Goal: Obtain resource: Download file/media

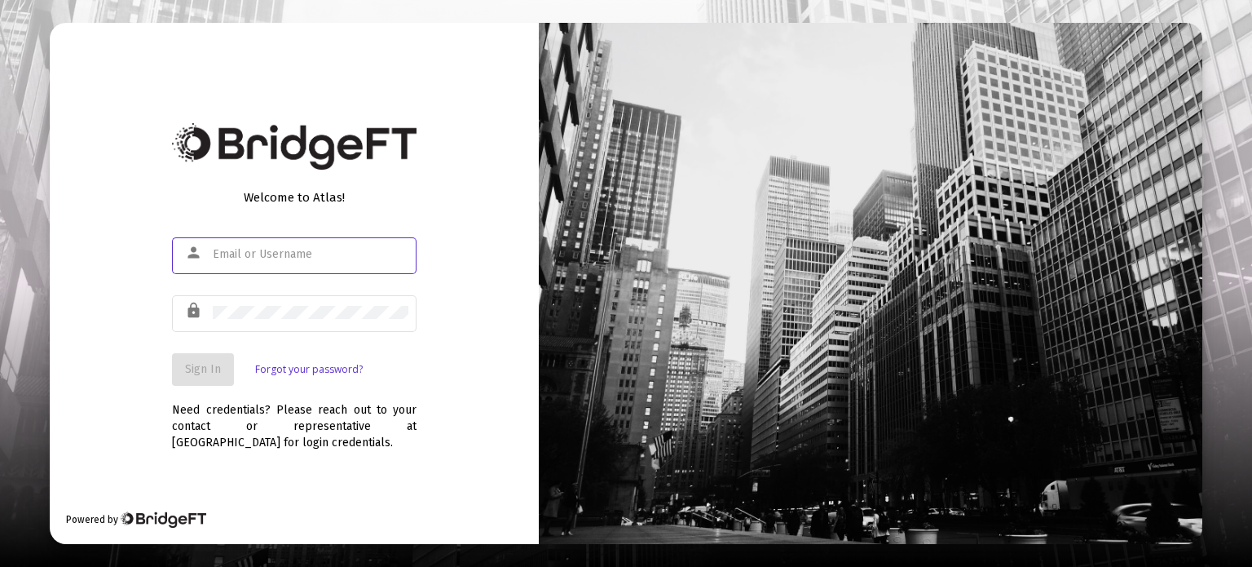
type input "[PERSON_NAME][EMAIL_ADDRESS][DOMAIN_NAME]"
click at [212, 355] on button "Sign In" at bounding box center [203, 369] width 62 height 33
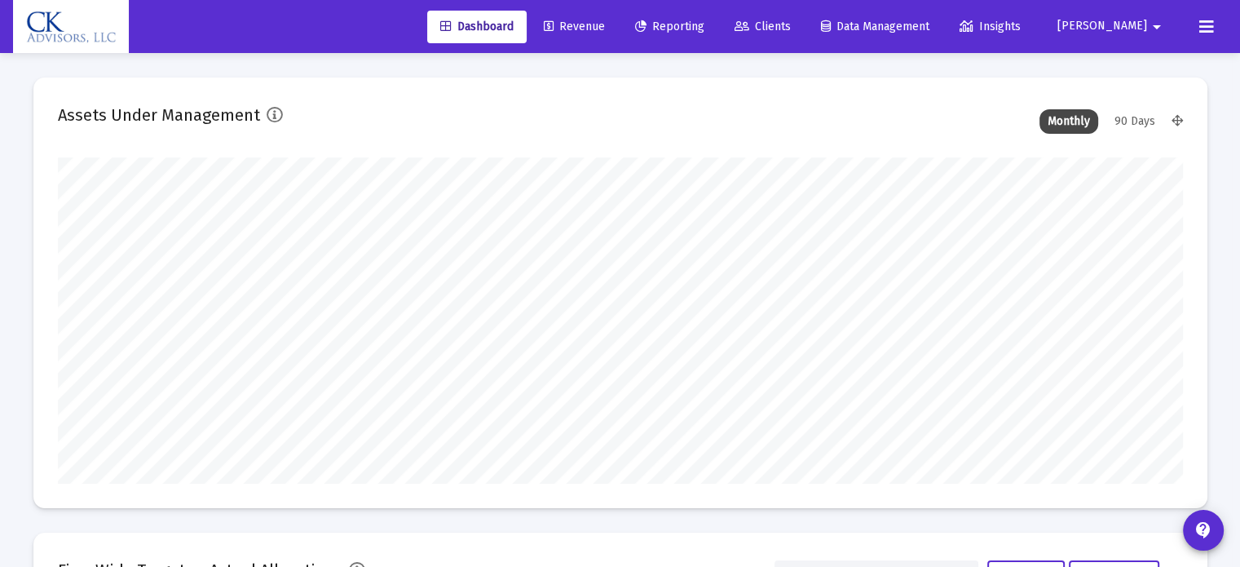
type input "[DATE]"
drag, startPoint x: 724, startPoint y: 0, endPoint x: 628, endPoint y: 28, distance: 99.3
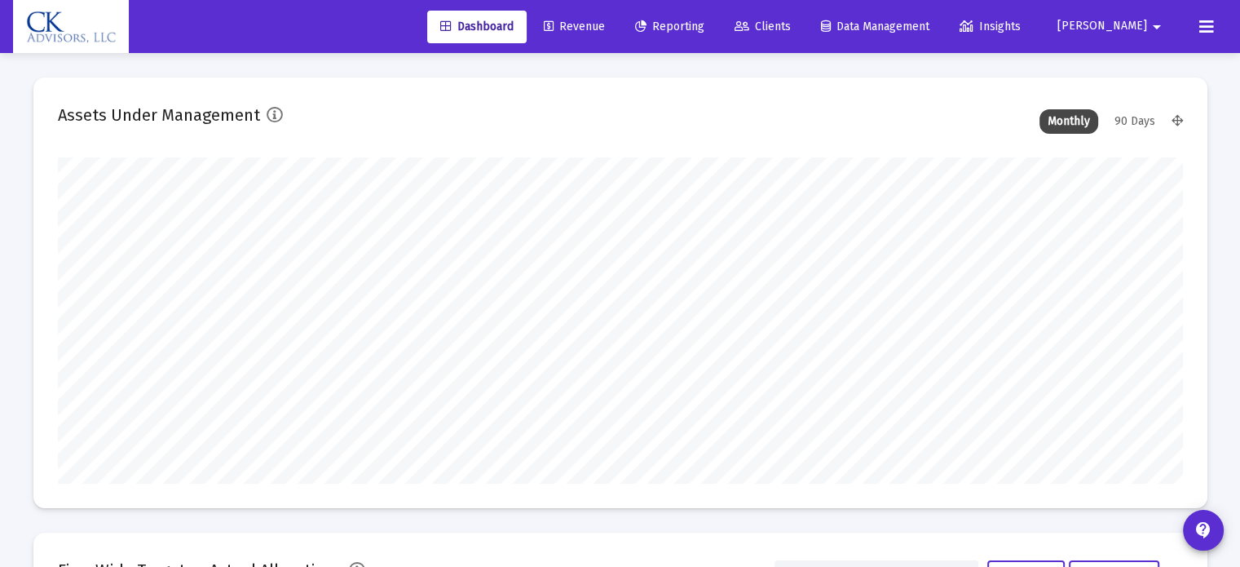
click at [605, 28] on span "Revenue" at bounding box center [574, 27] width 61 height 14
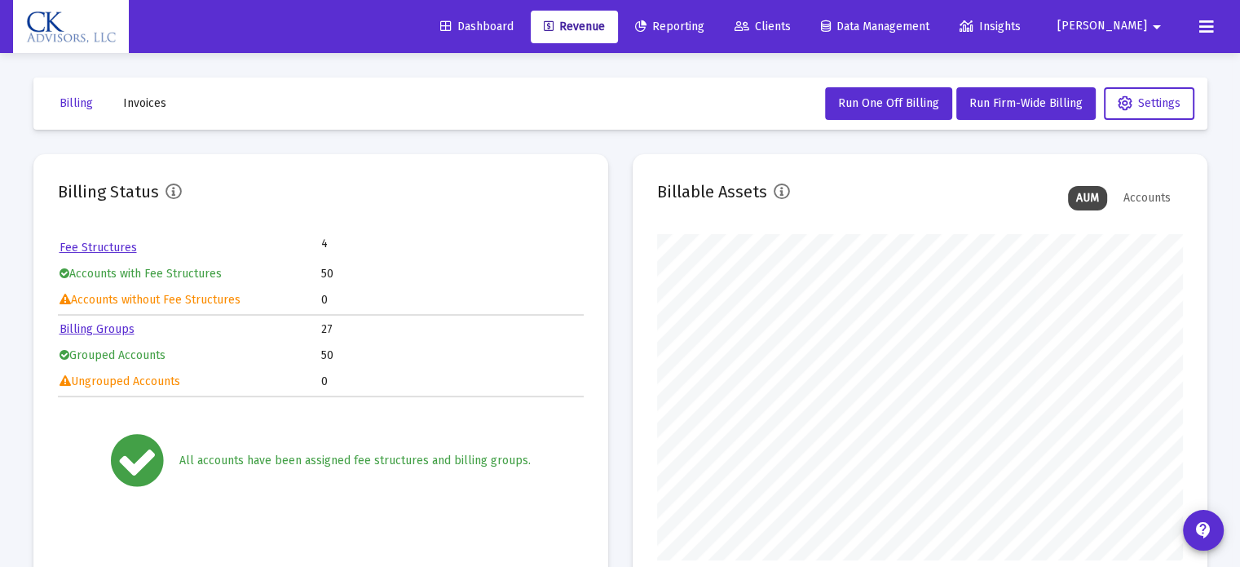
scroll to position [326, 526]
click at [704, 33] on span "Reporting" at bounding box center [669, 27] width 69 height 14
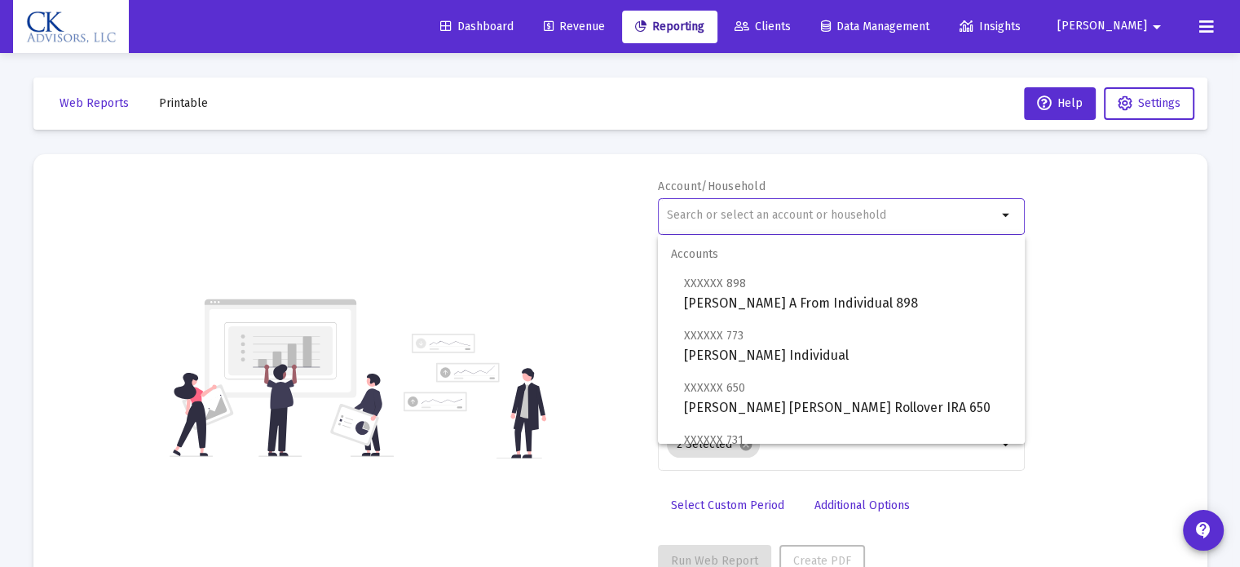
click at [766, 210] on input "text" at bounding box center [832, 215] width 330 height 13
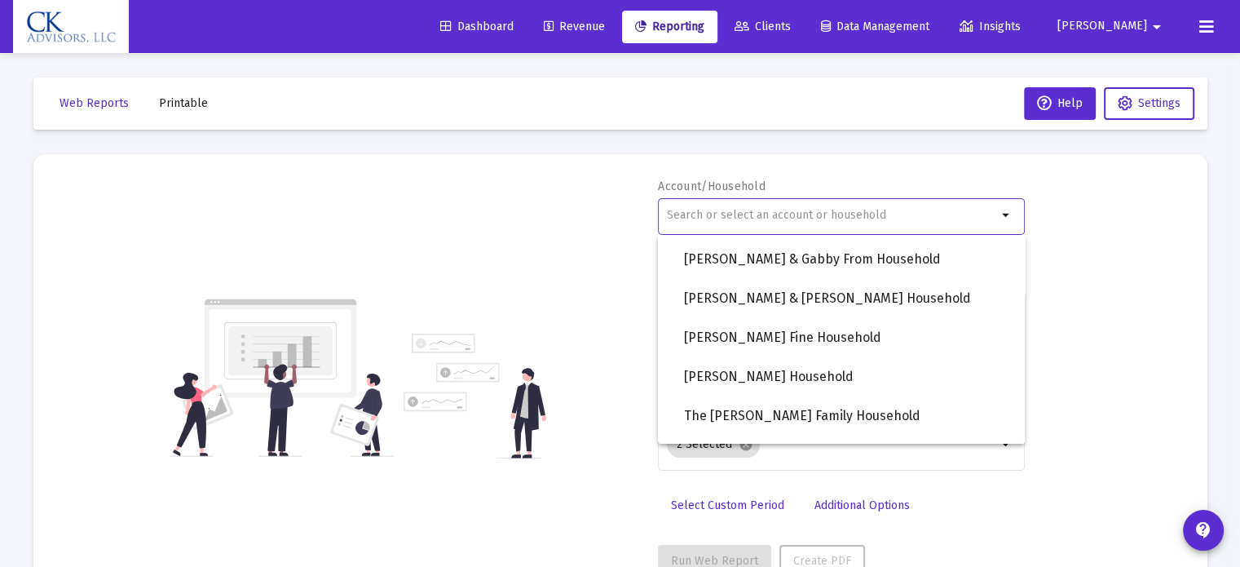
scroll to position [1467, 0]
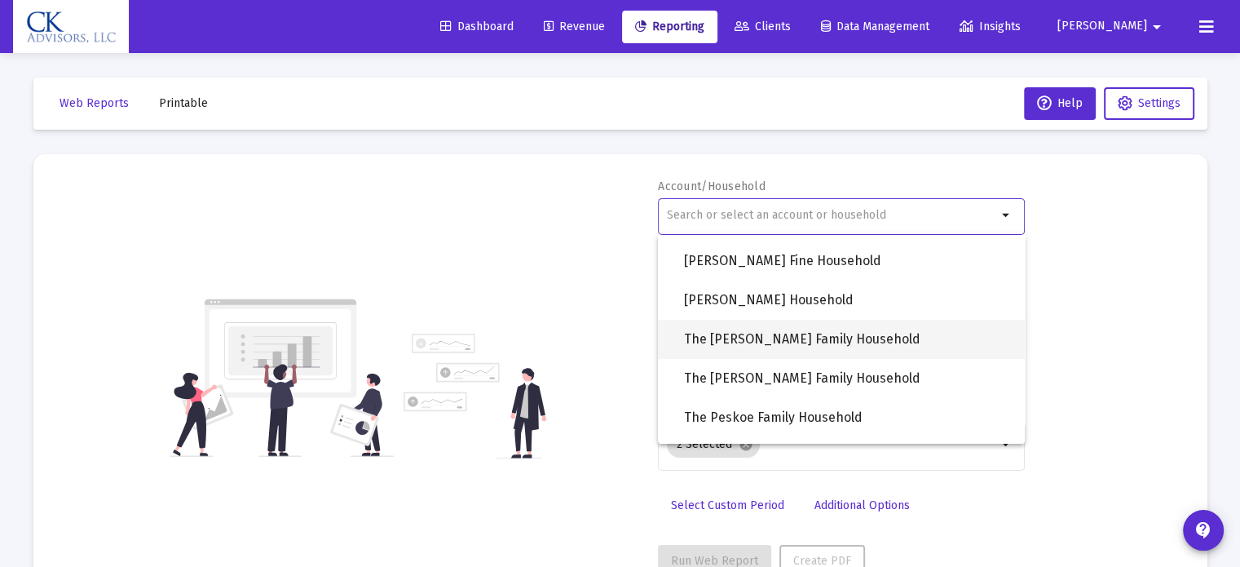
click at [834, 342] on span "The [PERSON_NAME] Family Household" at bounding box center [848, 339] width 328 height 39
type input "The [PERSON_NAME] Family Household"
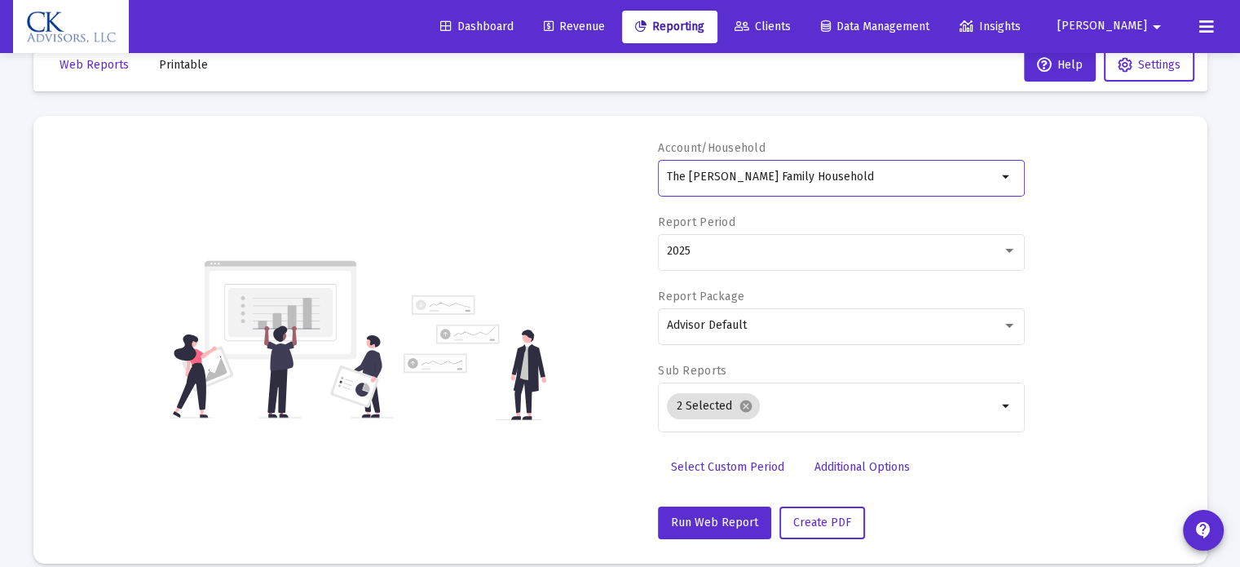
scroll to position [58, 0]
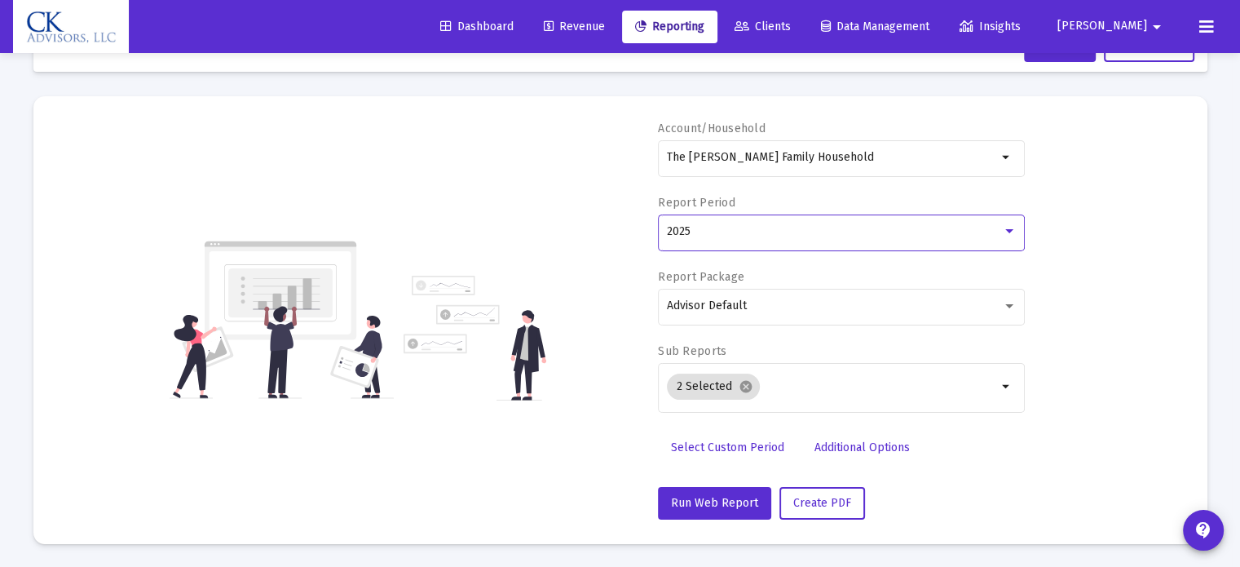
click at [999, 234] on div "2025" at bounding box center [834, 231] width 335 height 13
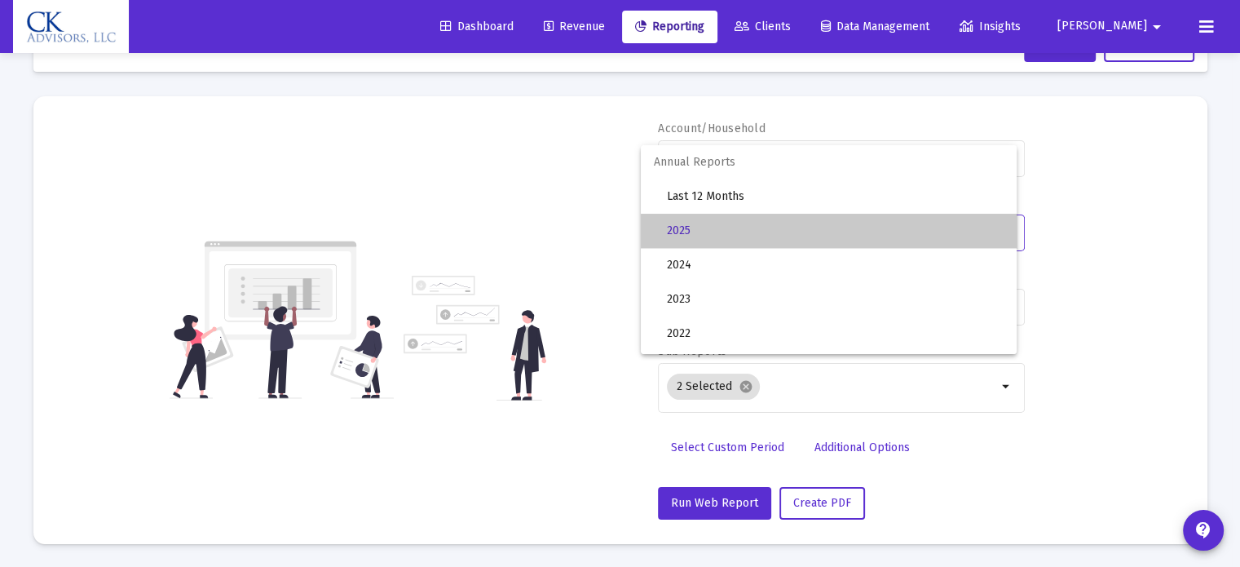
click at [999, 234] on mat-option "2025" at bounding box center [829, 231] width 376 height 34
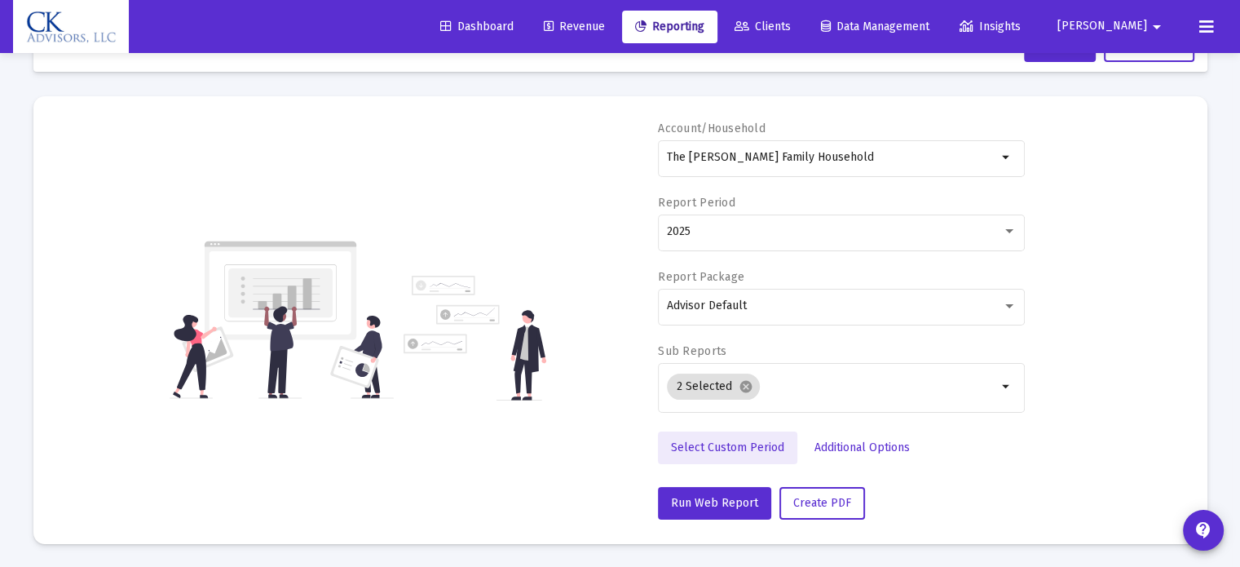
click at [752, 440] on span "Select Custom Period" at bounding box center [727, 447] width 113 height 14
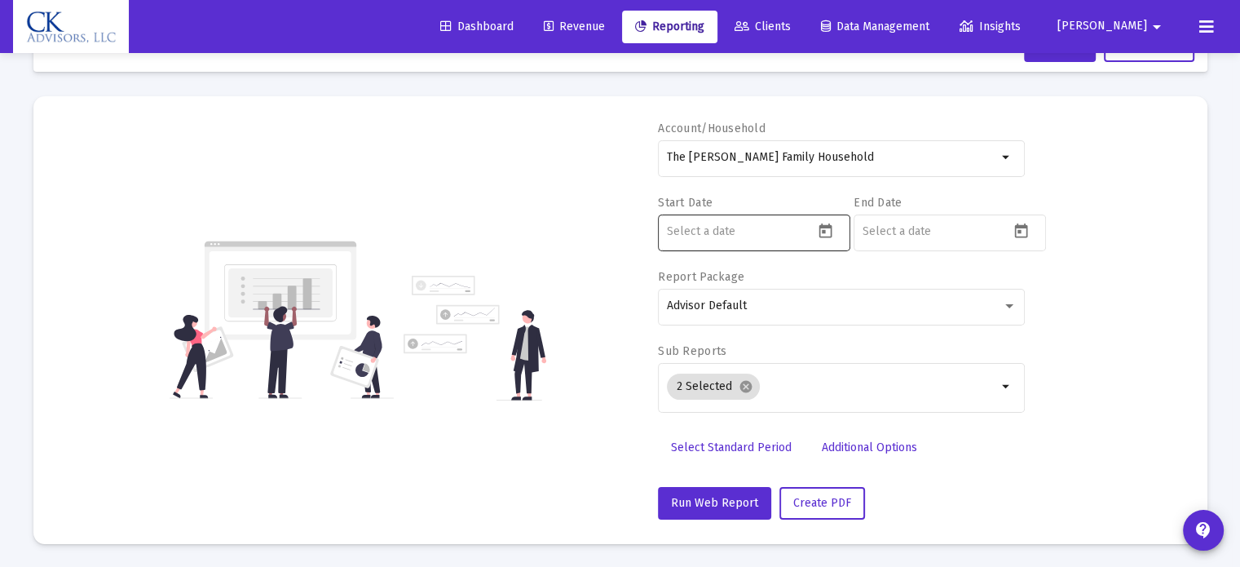
click at [822, 229] on icon "Open calendar" at bounding box center [824, 230] width 13 height 15
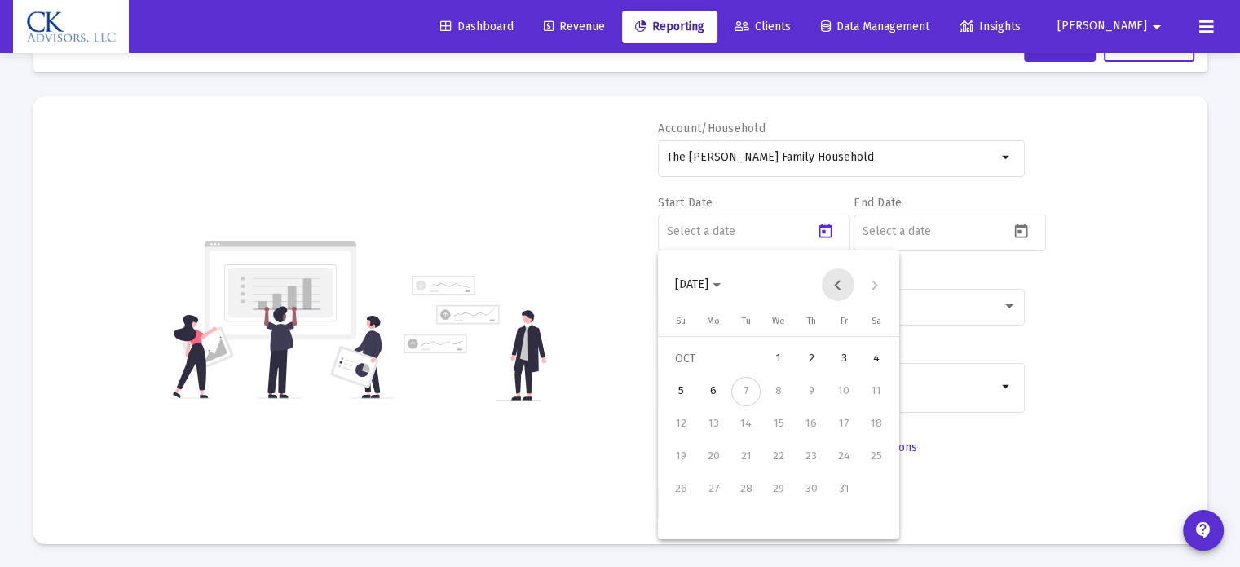
click at [833, 281] on button "Previous month" at bounding box center [838, 284] width 33 height 33
click at [747, 387] on div "1" at bounding box center [745, 391] width 29 height 29
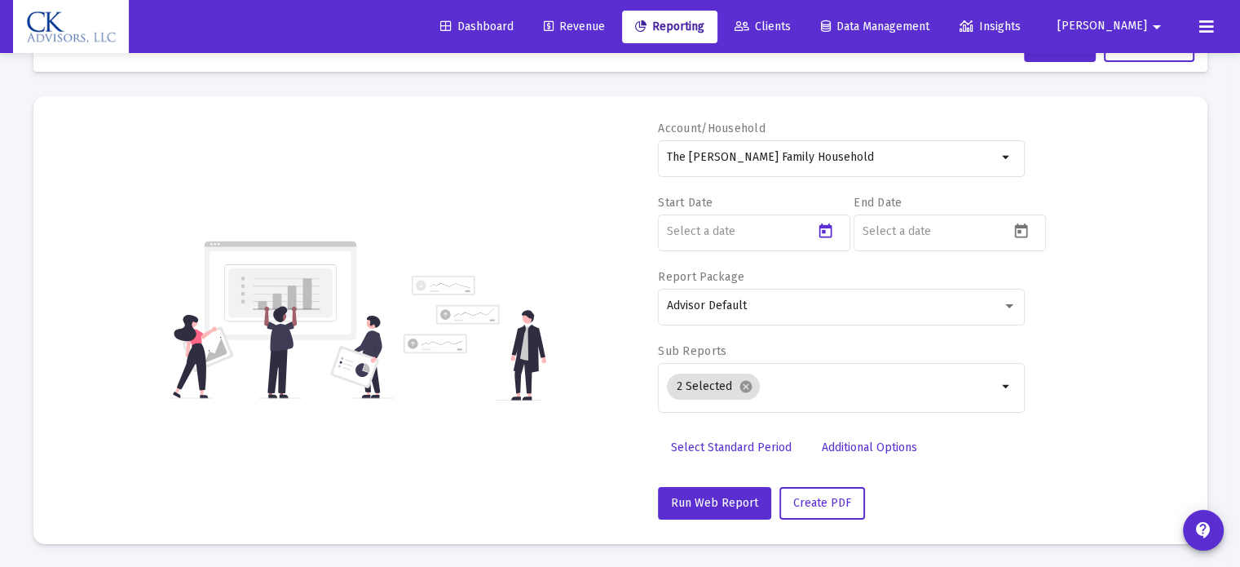
type input "[DATE]"
click at [1021, 233] on icon "Open calendar" at bounding box center [1020, 231] width 17 height 17
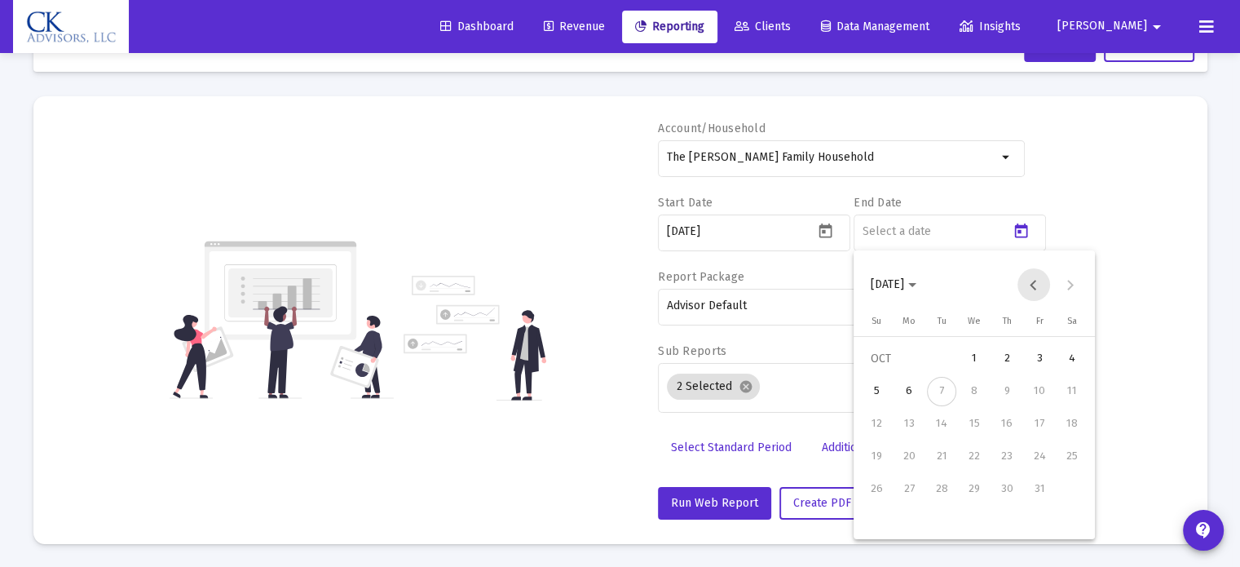
click at [1035, 290] on button "Previous month" at bounding box center [1033, 284] width 33 height 33
click at [946, 523] on div "30" at bounding box center [941, 521] width 29 height 29
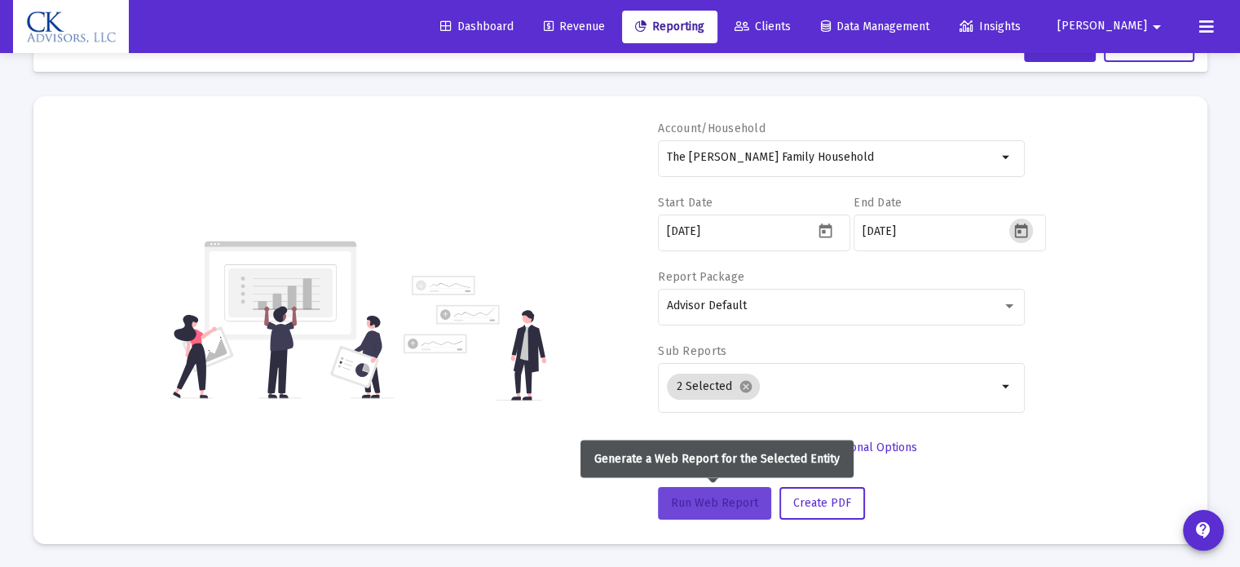
click at [714, 498] on span "Run Web Report" at bounding box center [714, 503] width 87 height 14
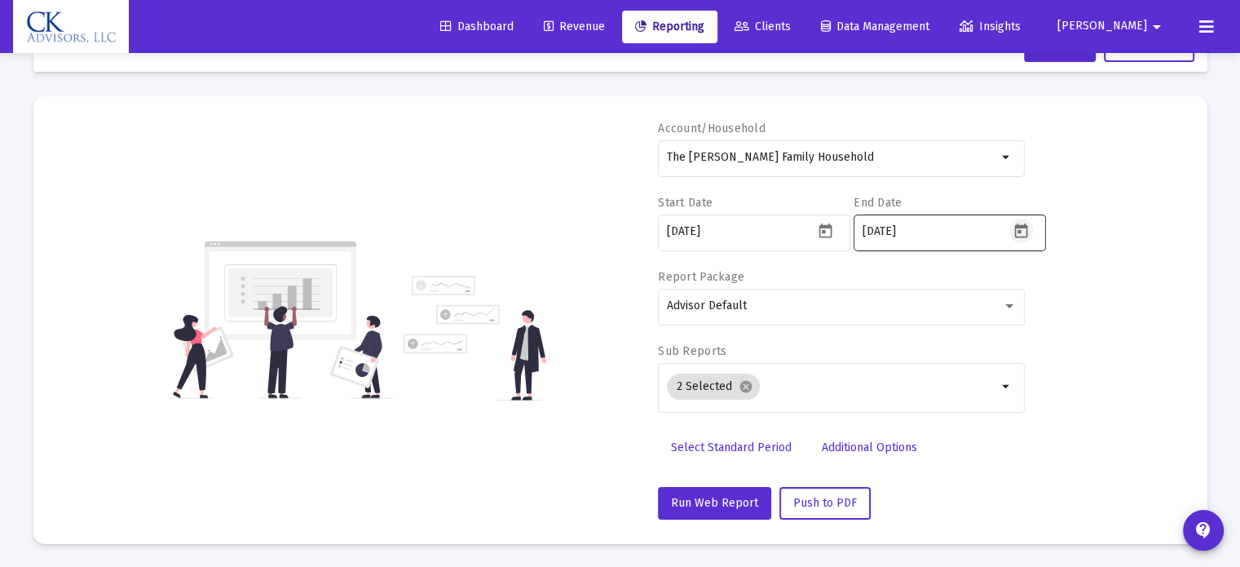
click at [1019, 230] on icon "Open calendar" at bounding box center [1020, 230] width 13 height 15
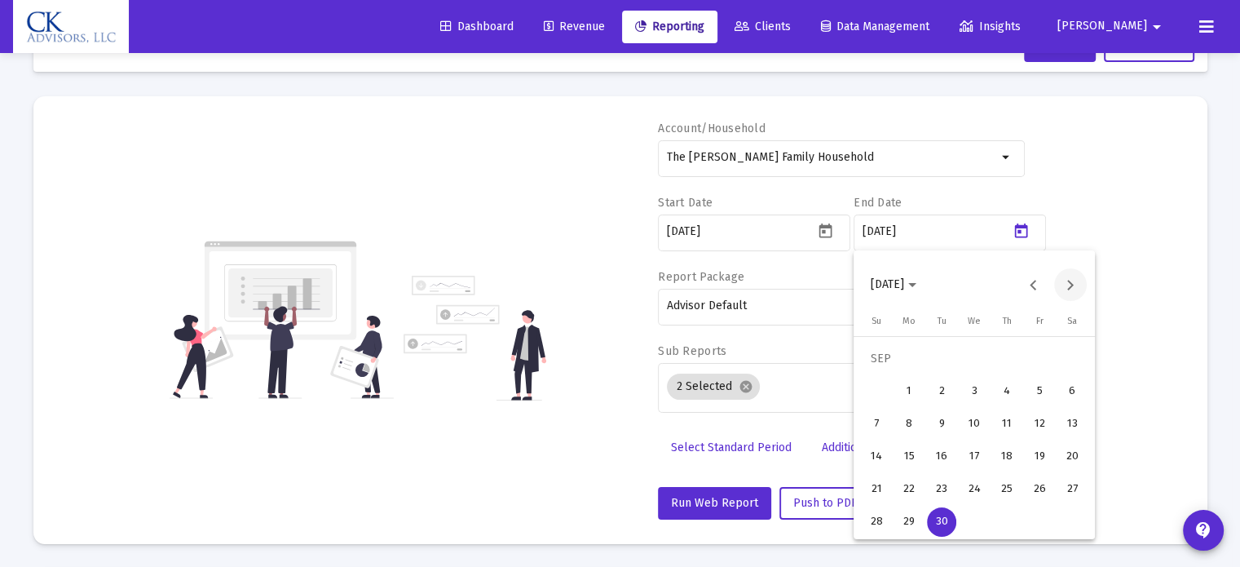
click at [1064, 283] on button "Next month" at bounding box center [1070, 284] width 33 height 33
click at [906, 396] on div "6" at bounding box center [908, 391] width 29 height 29
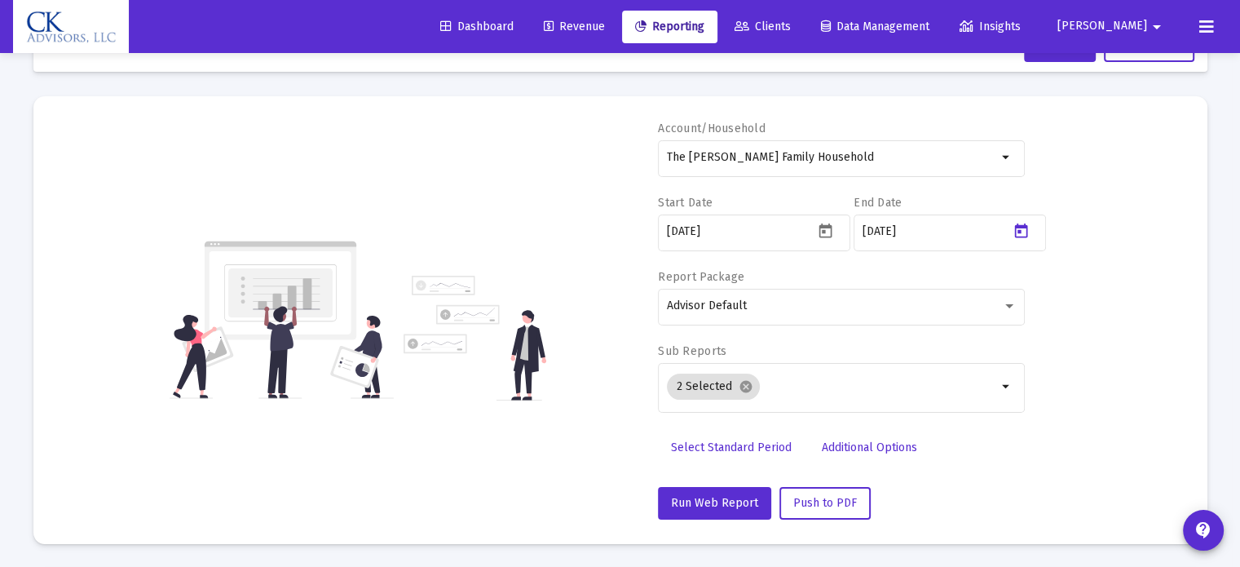
type input "[DATE]"
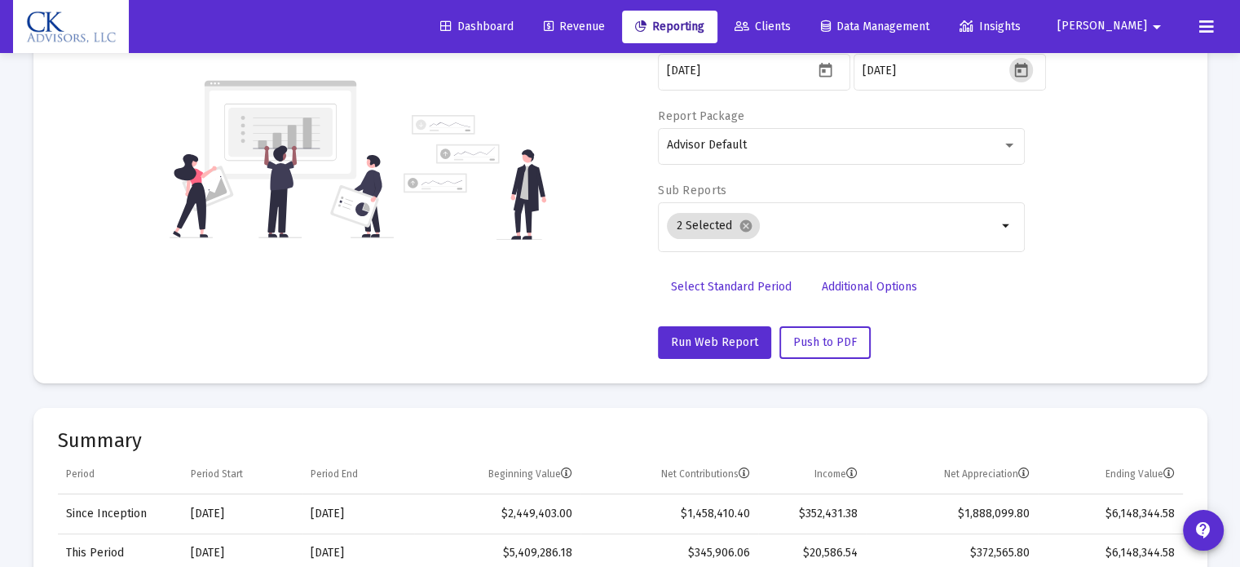
scroll to position [221, 0]
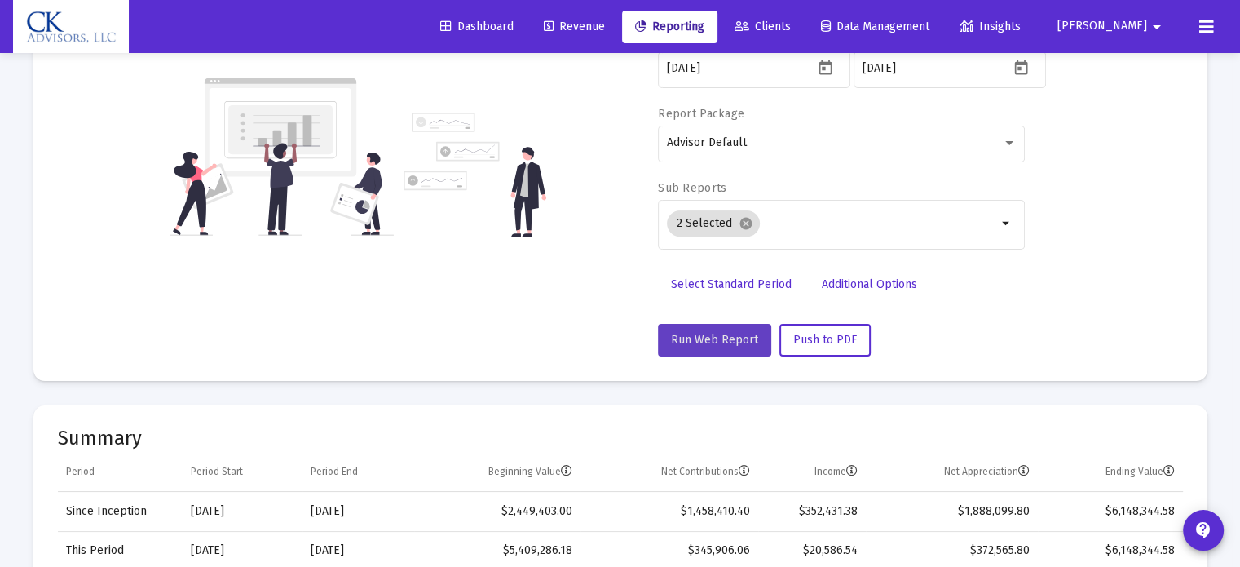
click at [729, 341] on span "Run Web Report" at bounding box center [714, 340] width 87 height 14
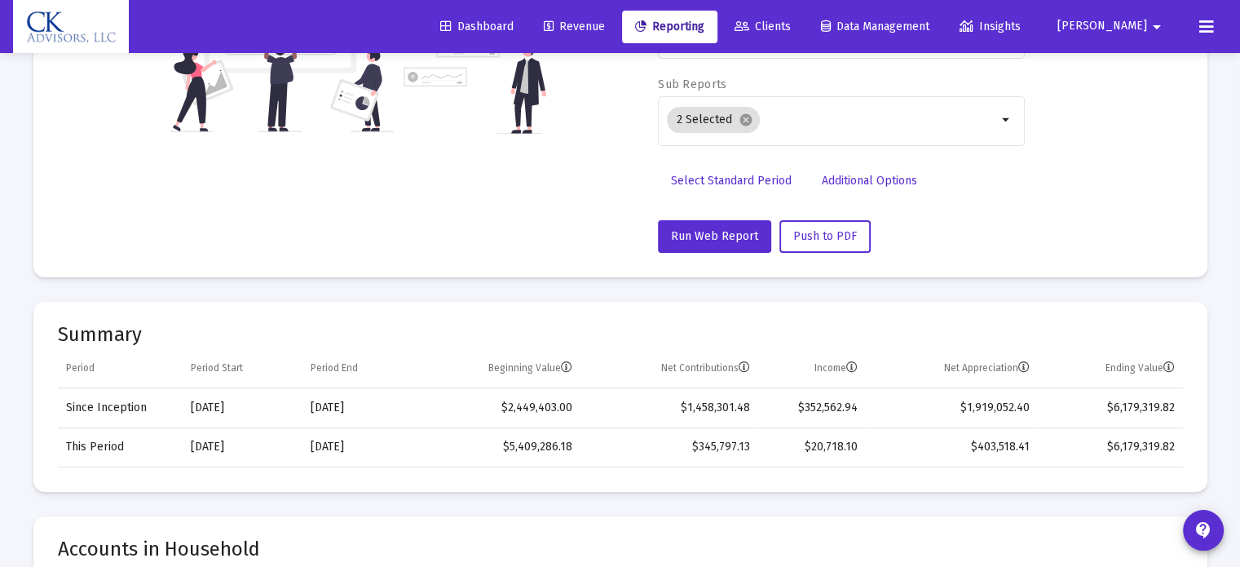
scroll to position [137, 0]
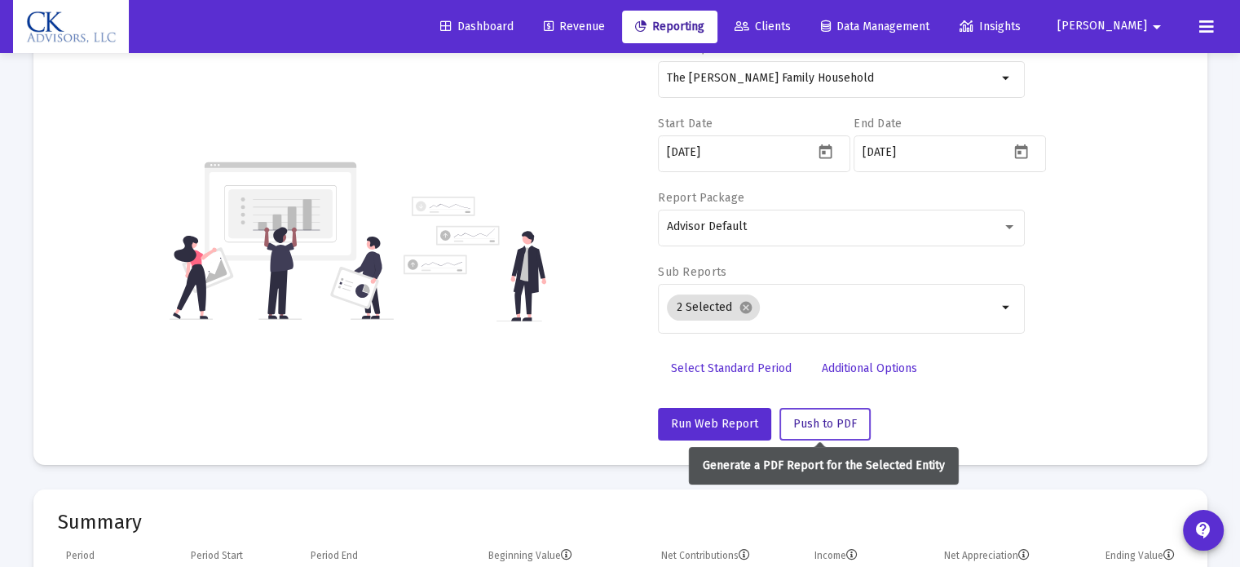
click at [827, 423] on span "Push to PDF" at bounding box center [825, 424] width 64 height 14
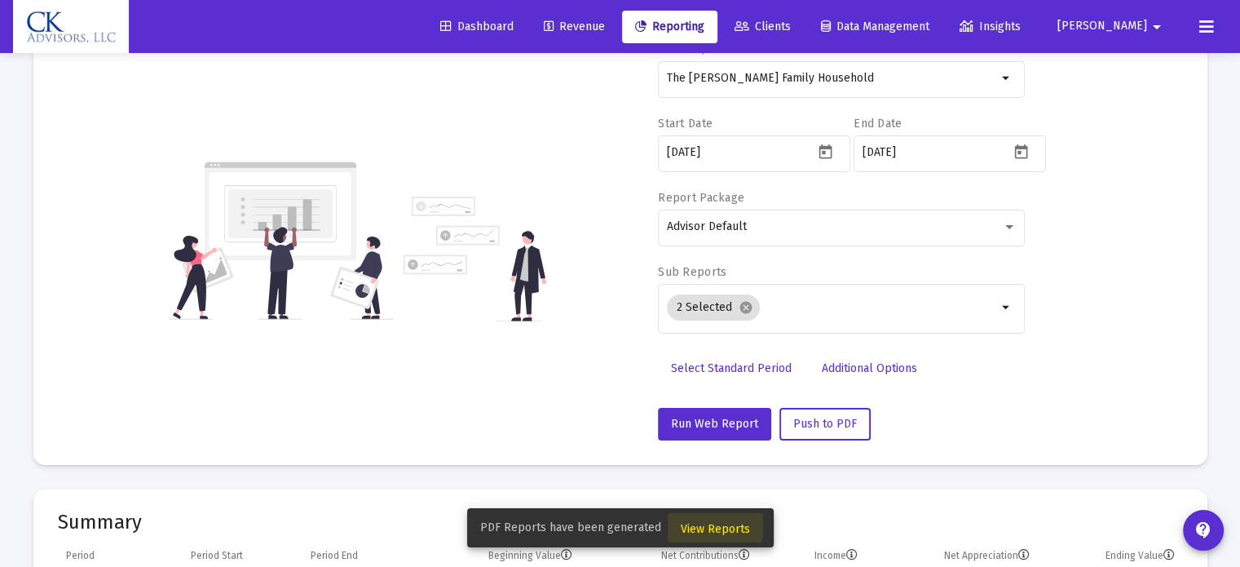
click at [703, 524] on span "View Reports" at bounding box center [715, 529] width 69 height 14
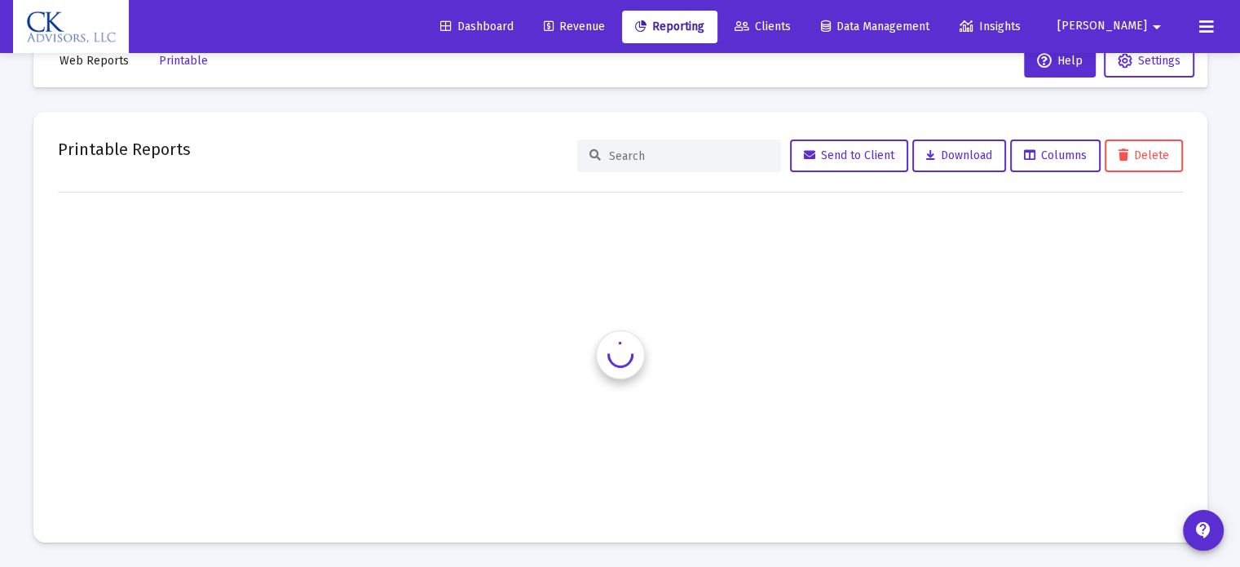
scroll to position [42, 0]
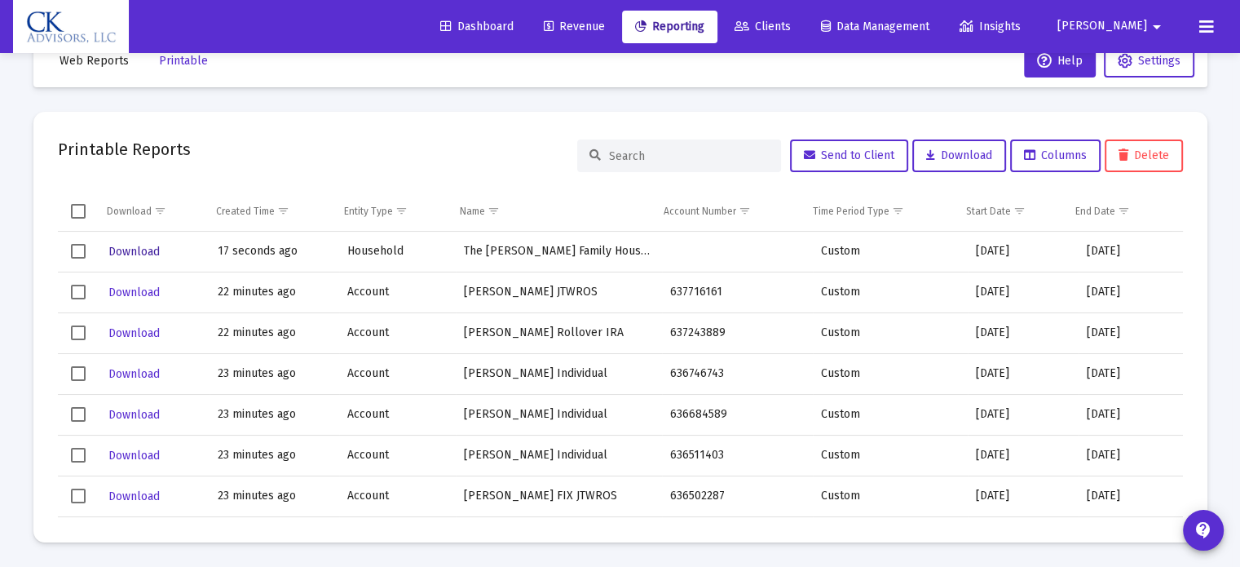
click at [139, 246] on span "Download" at bounding box center [133, 252] width 51 height 14
click at [74, 248] on span "Select row" at bounding box center [78, 251] width 15 height 15
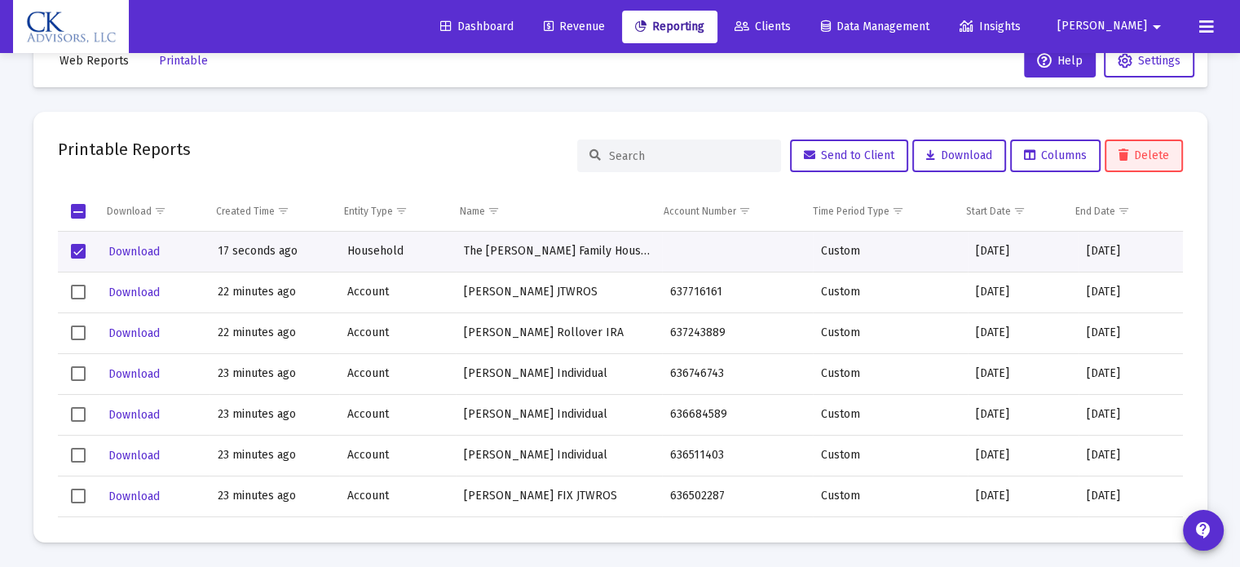
click at [1150, 159] on span "Delete" at bounding box center [1143, 155] width 51 height 14
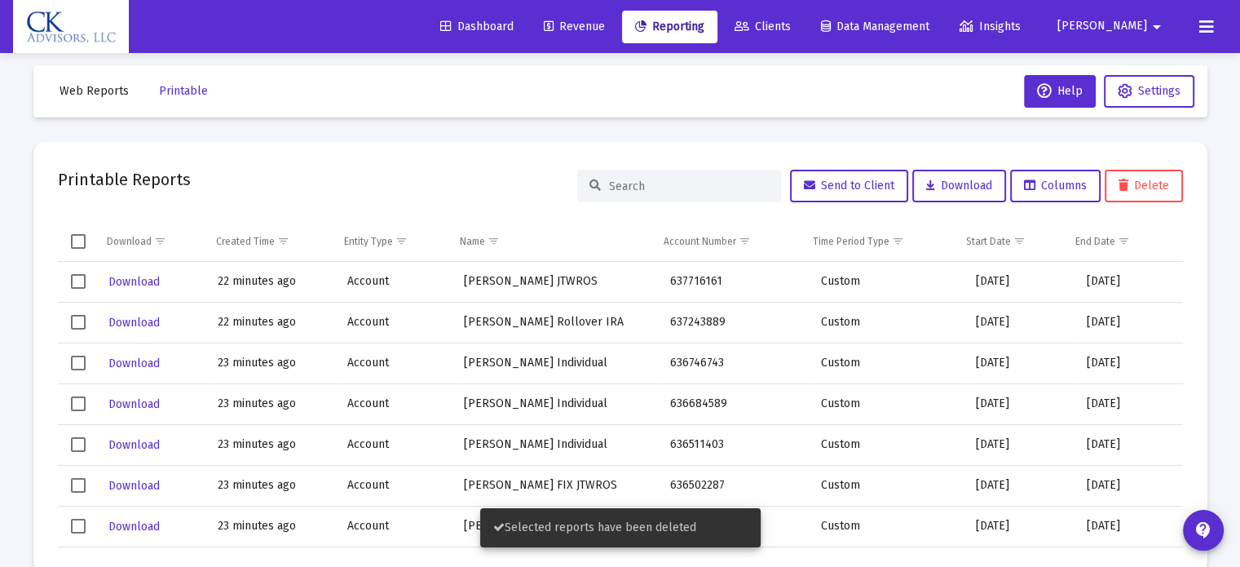
scroll to position [0, 0]
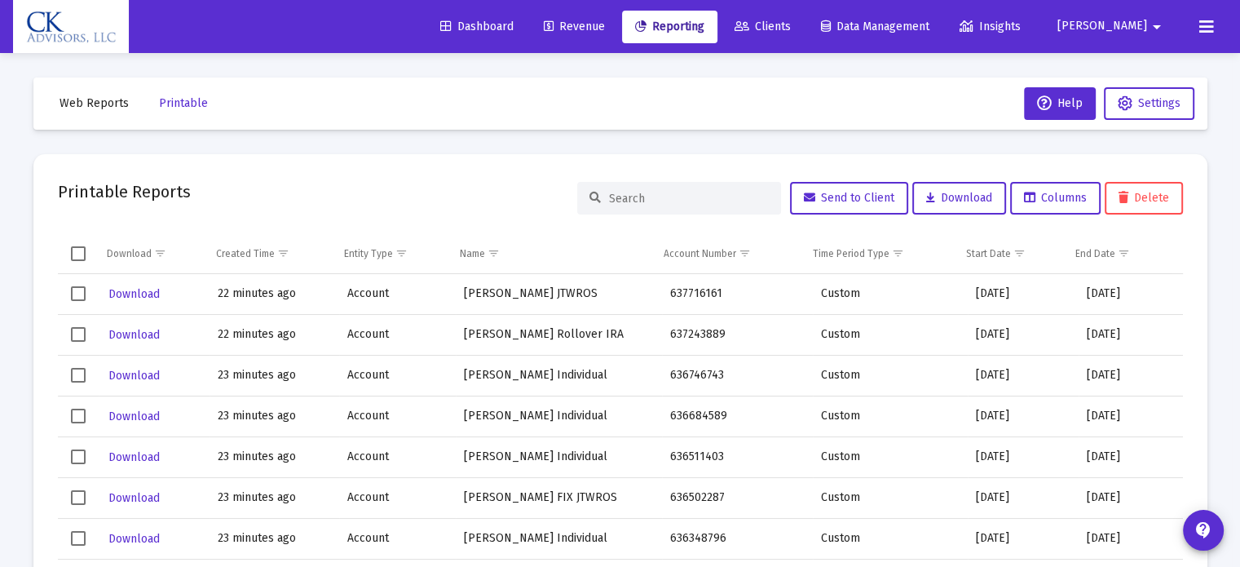
click at [1129, 25] on span "[PERSON_NAME]" at bounding box center [1102, 27] width 90 height 14
click at [1138, 104] on button "Logout" at bounding box center [1142, 108] width 97 height 39
